Goal: Check status: Check status

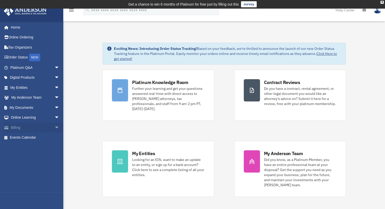
click at [54, 127] on span "arrow_drop_down" at bounding box center [59, 127] width 10 height 10
click at [36, 139] on link "$ Open Invoices" at bounding box center [37, 138] width 60 height 10
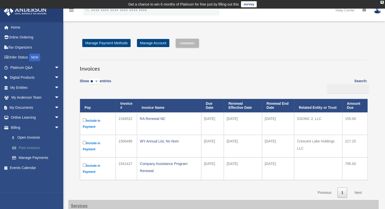
click at [35, 147] on link "Past Invoices" at bounding box center [37, 148] width 60 height 10
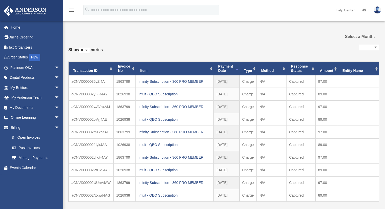
select select
click at [21, 148] on div "justin@crescentlakeholdings.com Sign Out justin@crescentlakeholdings.com Home O…" at bounding box center [31, 125] width 63 height 209
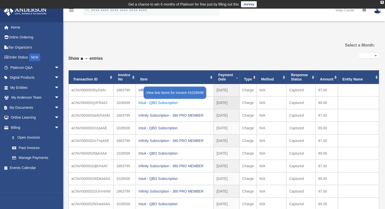
click at [155, 103] on div "Intuit - QBO Subscription" at bounding box center [174, 102] width 72 height 7
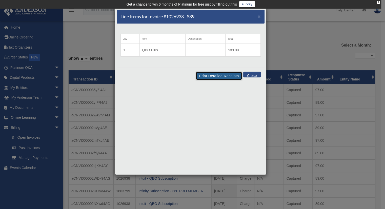
click at [222, 75] on button "Print Detailed Receipts" at bounding box center [219, 76] width 46 height 9
click at [252, 75] on button "Close" at bounding box center [251, 75] width 17 height 6
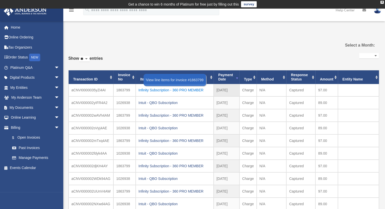
click at [192, 90] on div "Infinity Subscription - 360 PRO MEMBER" at bounding box center [174, 90] width 72 height 7
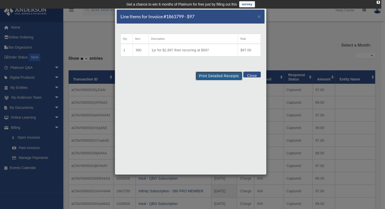
click at [214, 75] on button "Print Detailed Receipts" at bounding box center [219, 76] width 46 height 9
click at [250, 75] on button "Close" at bounding box center [251, 75] width 17 height 6
